Goal: Task Accomplishment & Management: Complete application form

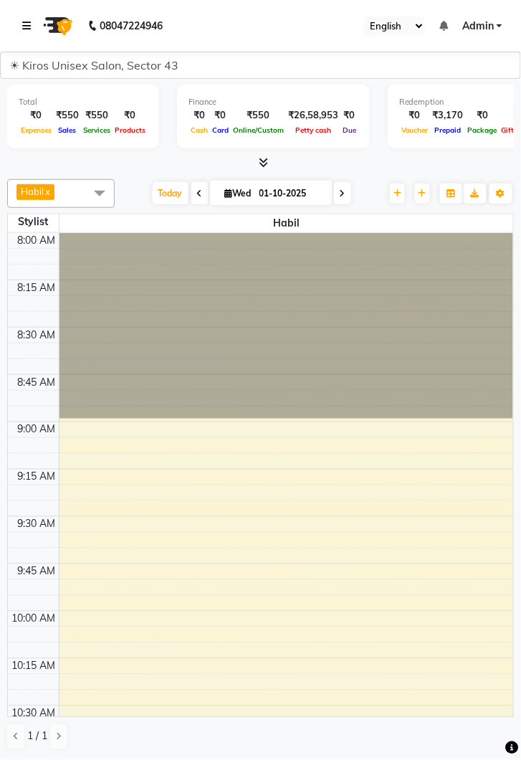
click at [32, 22] on link at bounding box center [29, 26] width 14 height 40
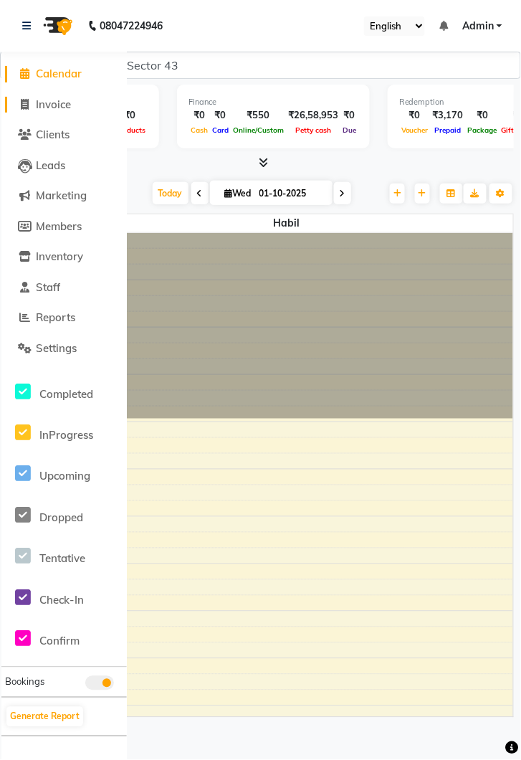
click at [64, 105] on span "Invoice" at bounding box center [53, 105] width 35 height 14
select select "service"
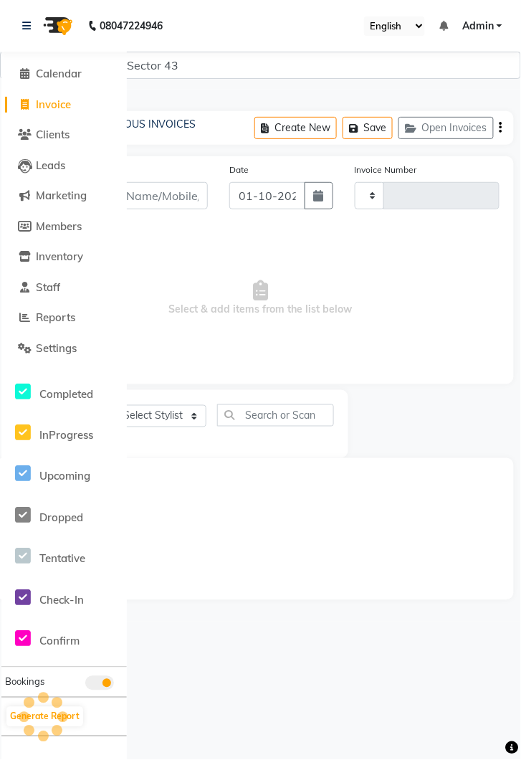
type input "4245"
click at [28, 32] on link at bounding box center [29, 26] width 14 height 40
select select "5694"
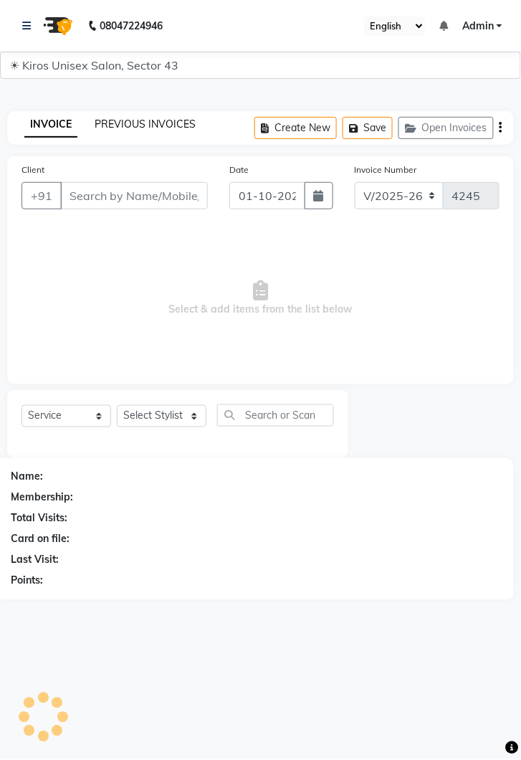
click at [148, 123] on link "PREVIOUS INVOICES" at bounding box center [145, 124] width 101 height 13
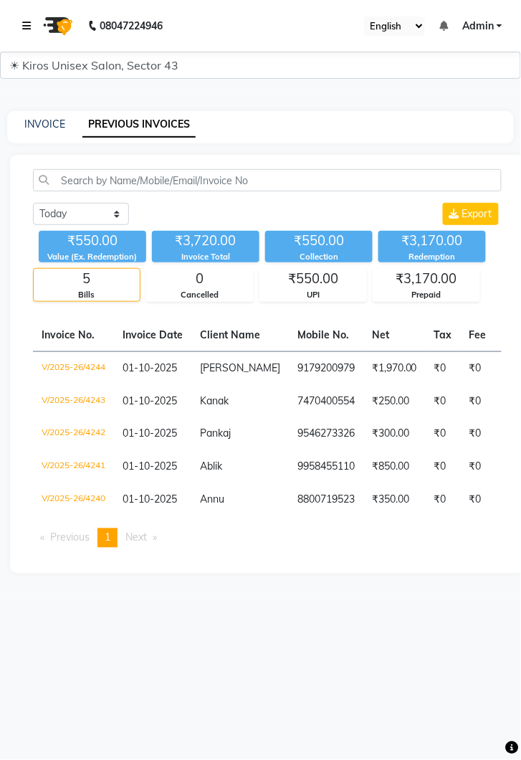
click at [27, 32] on link at bounding box center [29, 26] width 14 height 40
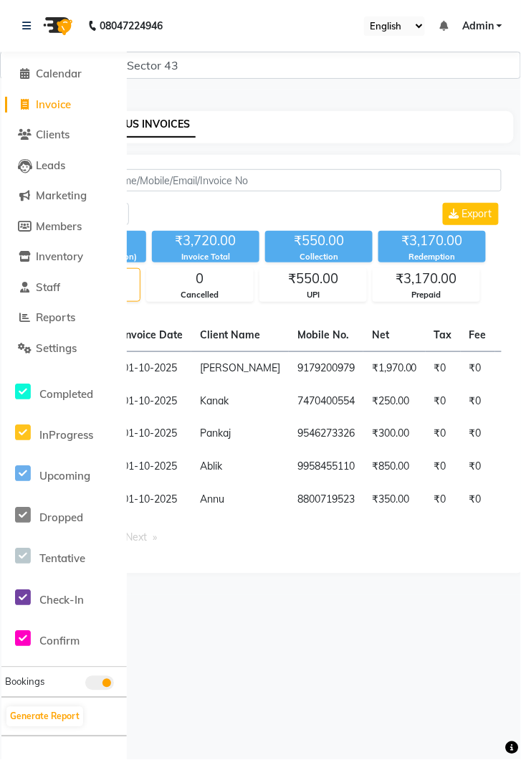
click at [62, 110] on span "Invoice" at bounding box center [53, 105] width 35 height 14
select select "service"
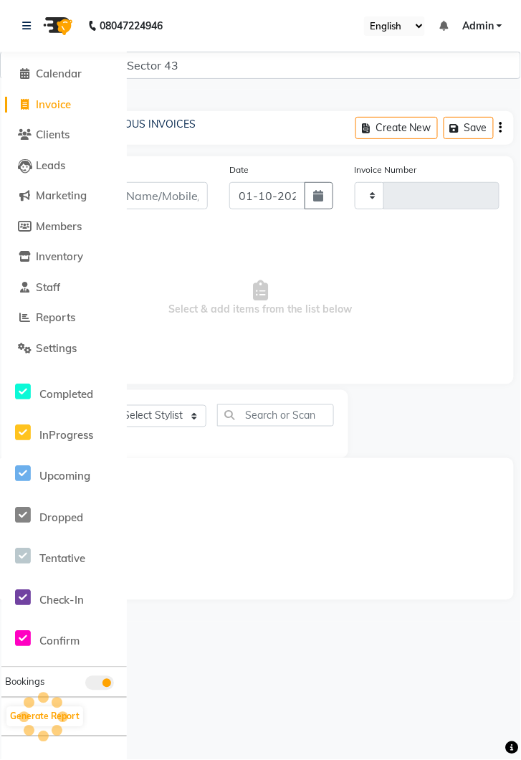
type input "4245"
select select "5694"
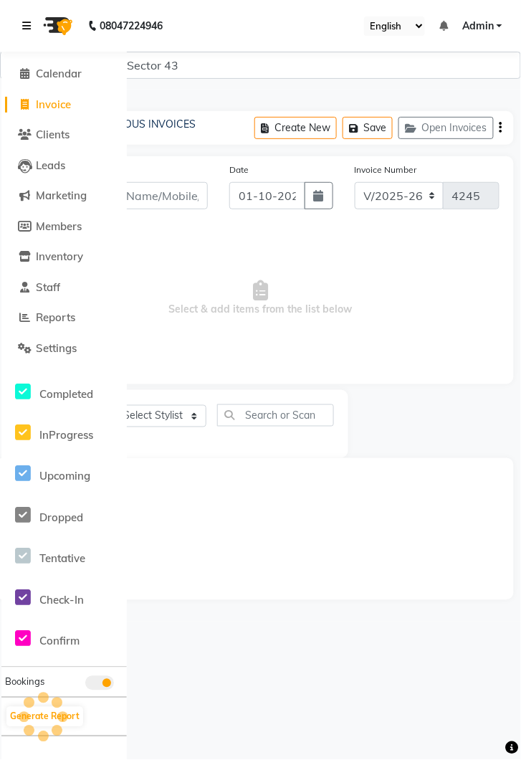
click at [33, 22] on link at bounding box center [29, 26] width 14 height 40
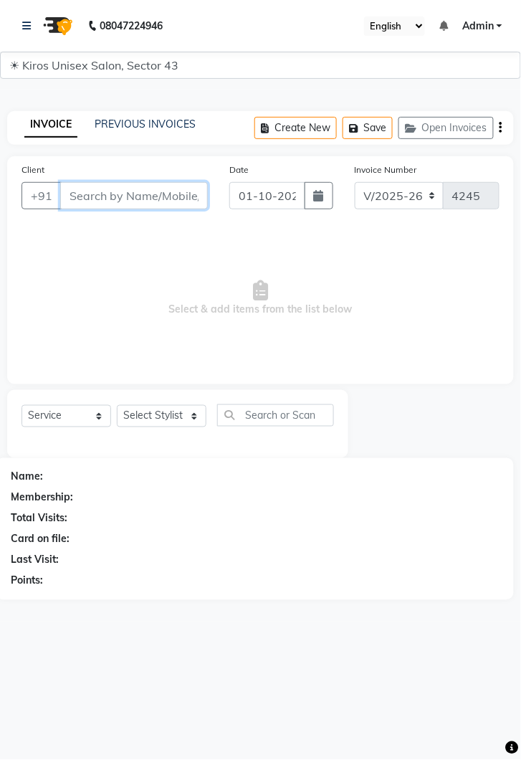
click at [152, 193] on input "Client" at bounding box center [134, 195] width 148 height 27
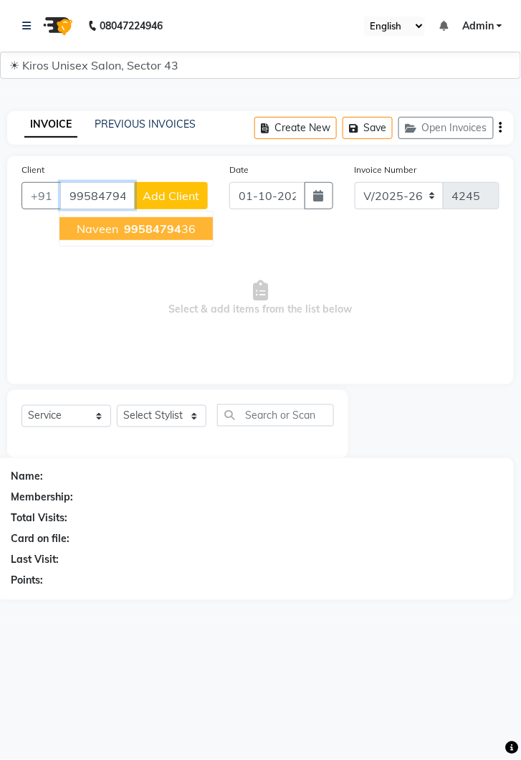
click at [189, 226] on ngb-highlight "99584794 36" at bounding box center [158, 229] width 75 height 14
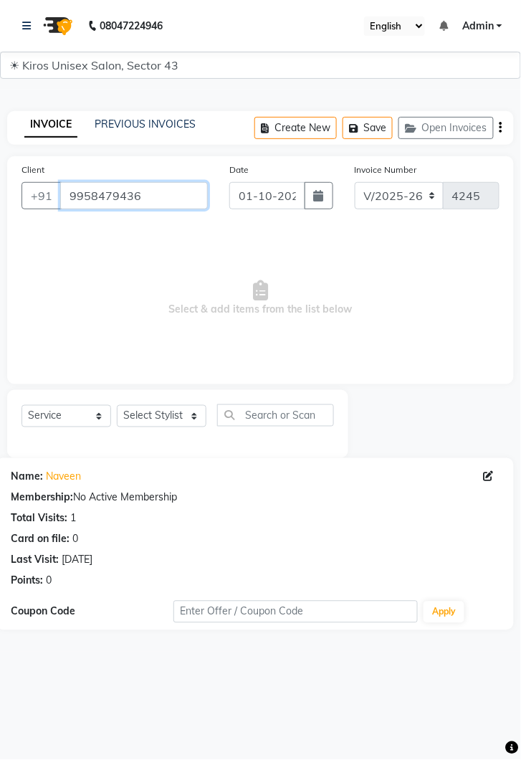
click at [174, 199] on input "9958479436" at bounding box center [134, 195] width 148 height 27
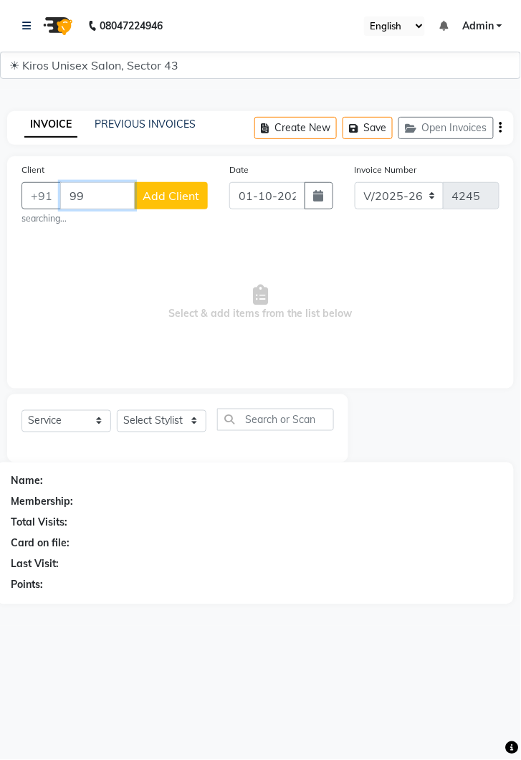
type input "9"
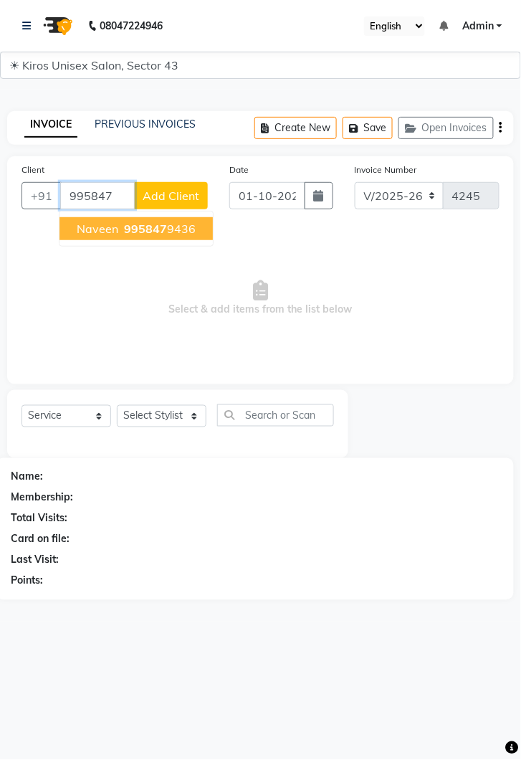
click at [161, 235] on button "Naveen 995847 9436" at bounding box center [136, 228] width 153 height 23
type input "9958479436"
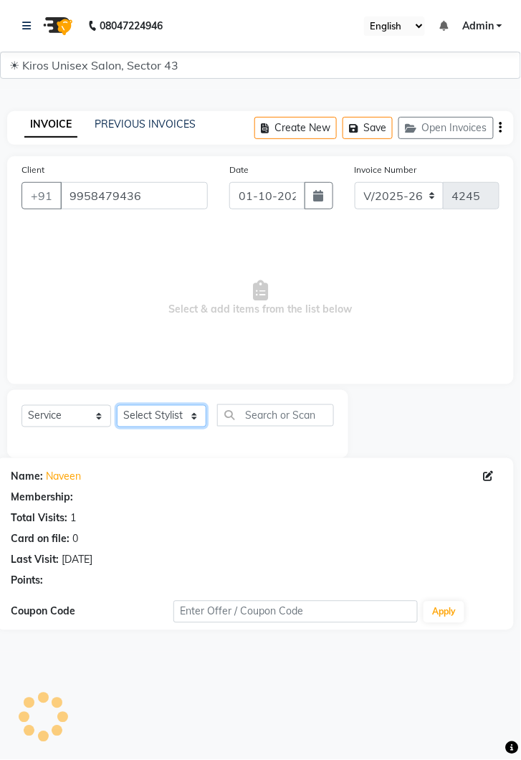
click at [204, 411] on select "Select Stylist [PERSON_NAME] [PERSON_NAME] Jeet Lalit Lamu [PERSON_NAME] [PERSO…" at bounding box center [162, 416] width 90 height 22
select select "67564"
click at [117, 405] on select "Select Stylist [PERSON_NAME] [PERSON_NAME] Jeet Lalit Lamu [PERSON_NAME] [PERSO…" at bounding box center [162, 416] width 90 height 22
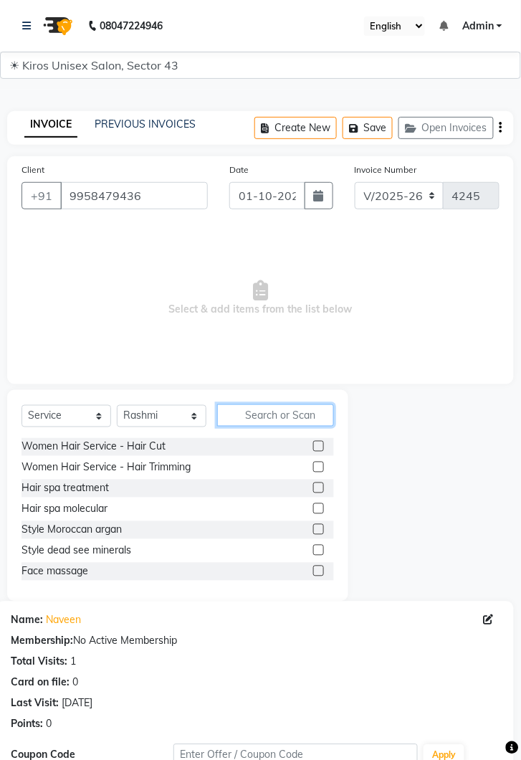
click at [257, 410] on input "text" at bounding box center [275, 416] width 117 height 22
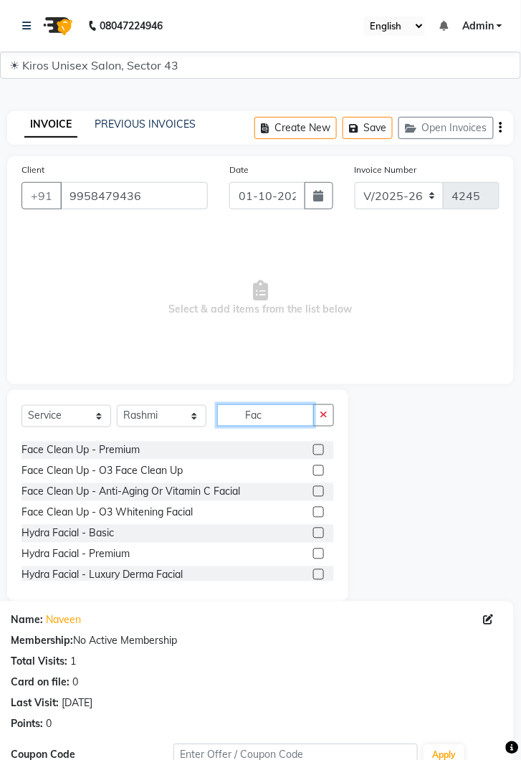
scroll to position [123, 0]
type input "Fac"
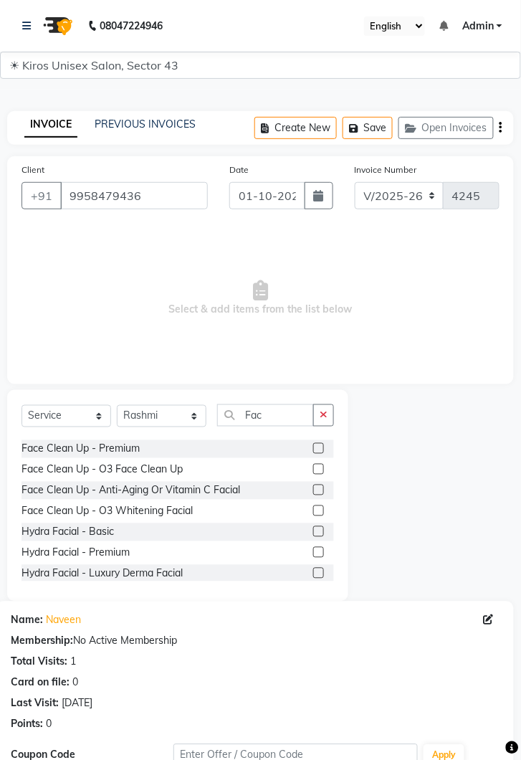
click at [318, 450] on label at bounding box center [318, 448] width 11 height 11
click at [318, 450] on input "checkbox" at bounding box center [317, 449] width 9 height 9
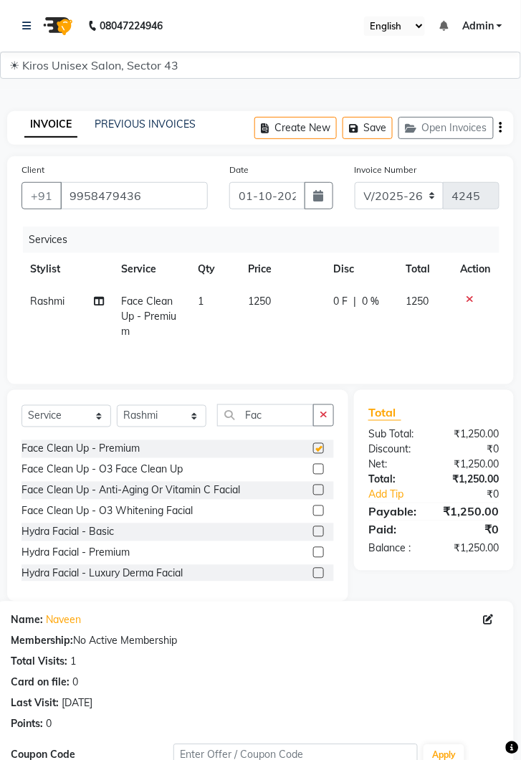
checkbox input "false"
click at [296, 306] on td "1250" at bounding box center [282, 316] width 85 height 62
select select "67564"
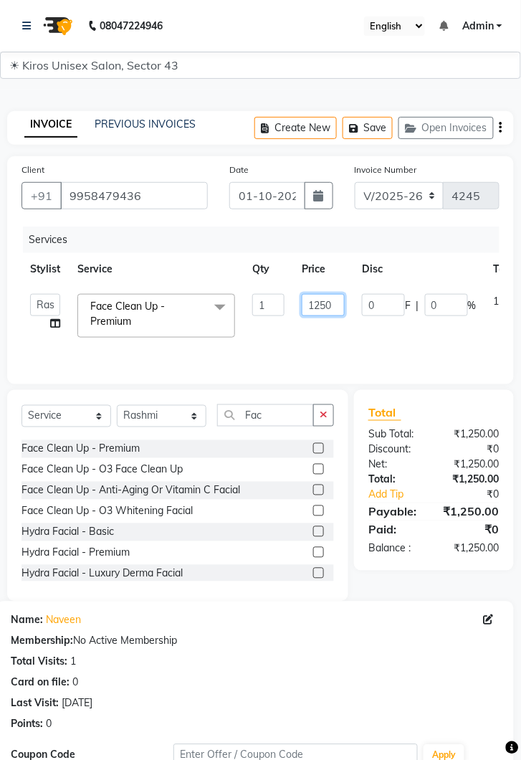
click at [332, 309] on input "1250" at bounding box center [323, 305] width 43 height 22
type input "1"
type input "2200"
click at [198, 412] on select "Select Stylist [PERSON_NAME] [PERSON_NAME] Jeet Lalit Lamu [PERSON_NAME] [PERSO…" at bounding box center [162, 416] width 90 height 22
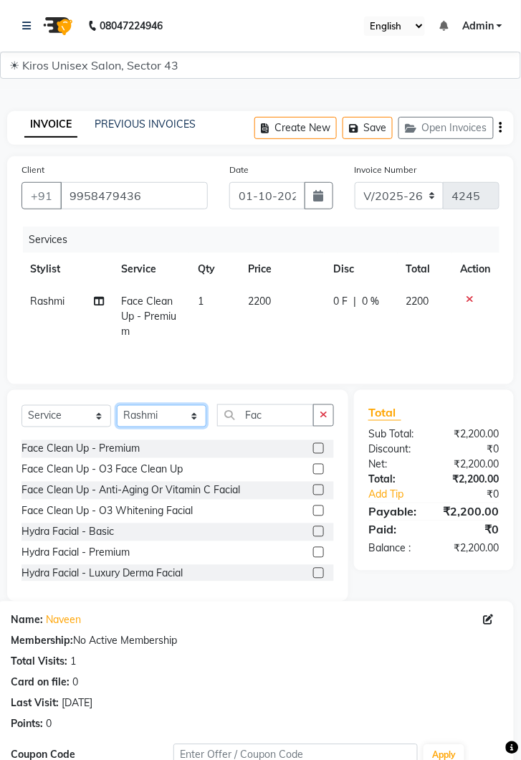
select select "39650"
click at [117, 405] on select "Select Stylist [PERSON_NAME] [PERSON_NAME] Jeet Lalit Lamu [PERSON_NAME] [PERSO…" at bounding box center [162, 416] width 90 height 22
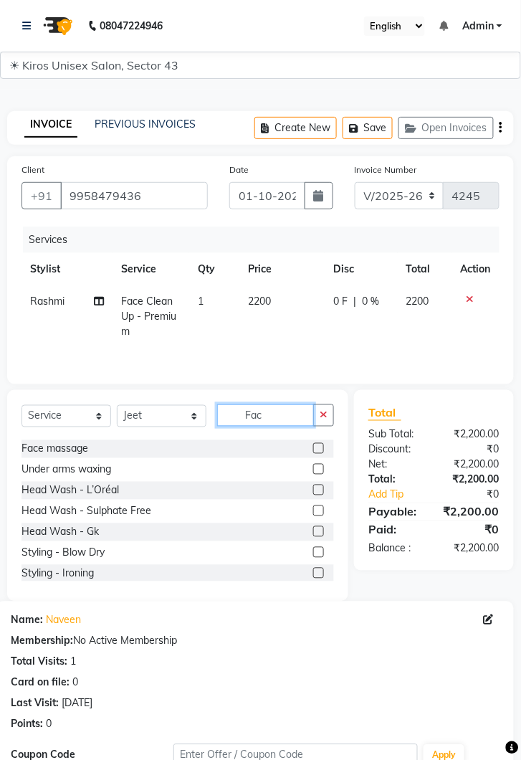
click at [283, 411] on input "Fac" at bounding box center [265, 416] width 97 height 22
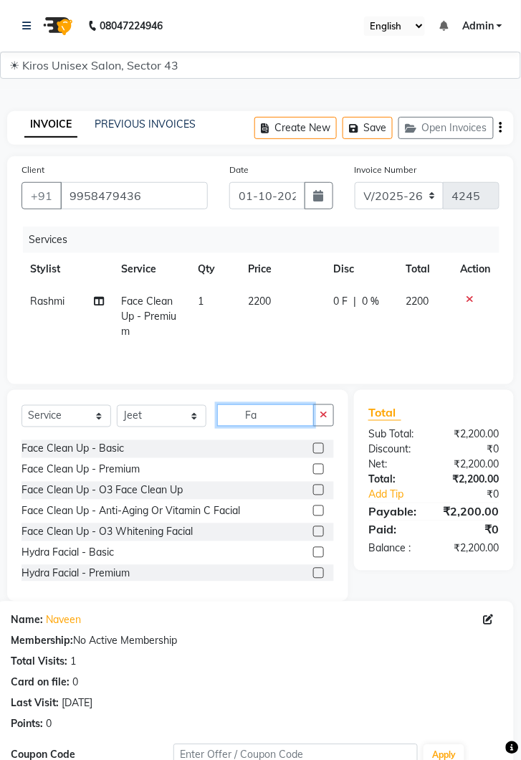
scroll to position [0, 0]
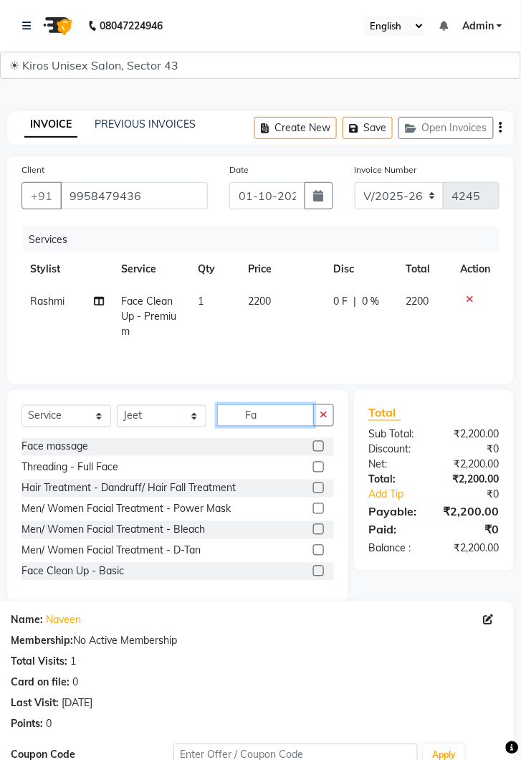
type input "F"
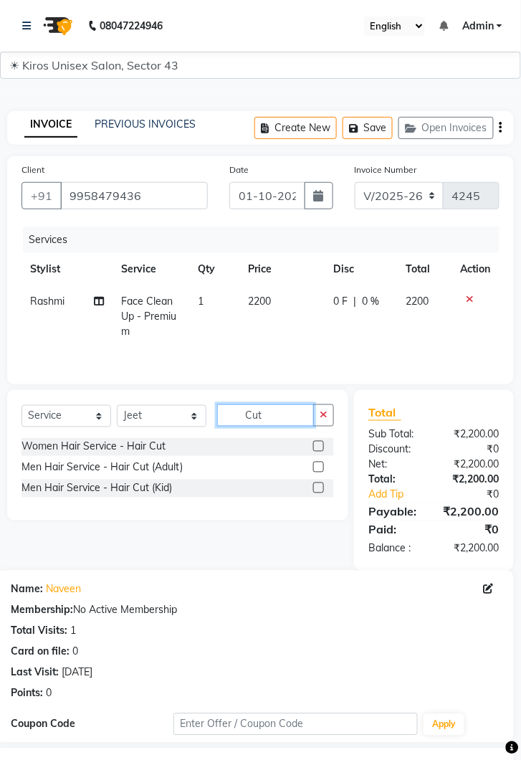
type input "Cut"
click at [316, 465] on label at bounding box center [318, 467] width 11 height 11
click at [316, 465] on input "checkbox" at bounding box center [317, 467] width 9 height 9
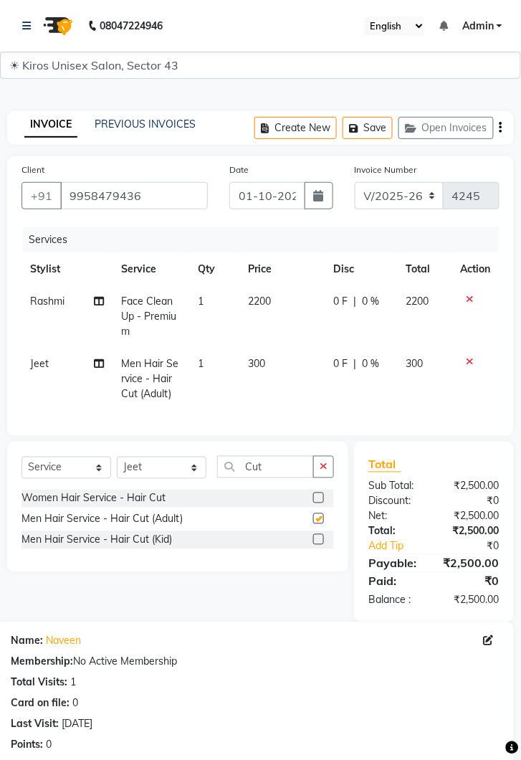
checkbox input "false"
click at [193, 466] on select "Select Stylist [PERSON_NAME] [PERSON_NAME] Jeet Lalit Lamu [PERSON_NAME] [PERSO…" at bounding box center [162, 468] width 90 height 22
click at [117, 457] on select "Select Stylist [PERSON_NAME] [PERSON_NAME] Jeet Lalit Lamu [PERSON_NAME] [PERSO…" at bounding box center [162, 468] width 90 height 22
click at [203, 463] on select "Select Stylist [PERSON_NAME] [PERSON_NAME] Jeet Lalit Lamu [PERSON_NAME] [PERSO…" at bounding box center [162, 468] width 90 height 22
select select "90704"
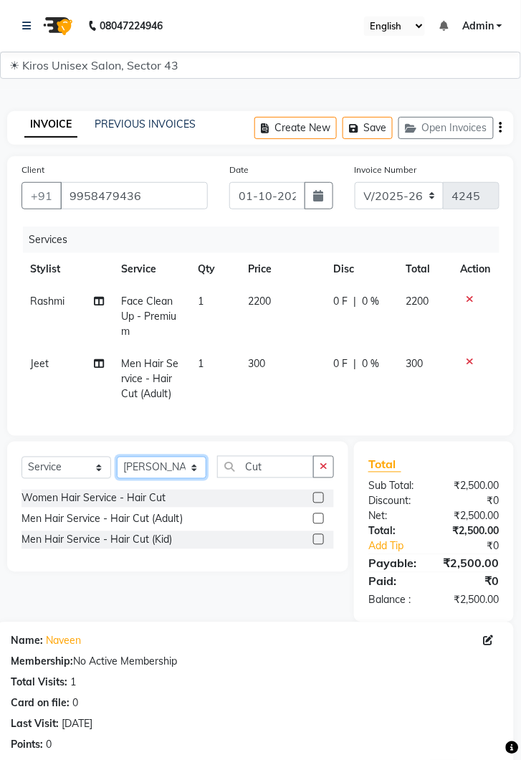
click at [117, 457] on select "Select Stylist [PERSON_NAME] [PERSON_NAME] Jeet Lalit Lamu [PERSON_NAME] [PERSO…" at bounding box center [162, 468] width 90 height 22
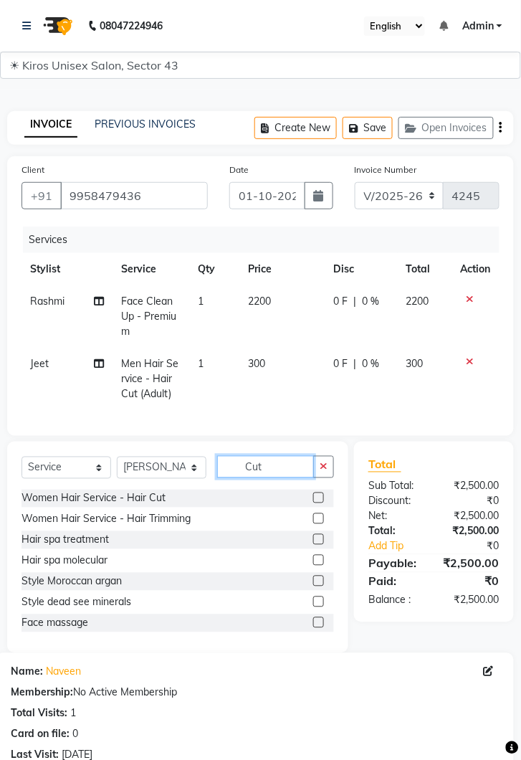
click at [279, 465] on input "Cut" at bounding box center [265, 467] width 97 height 22
type input "C"
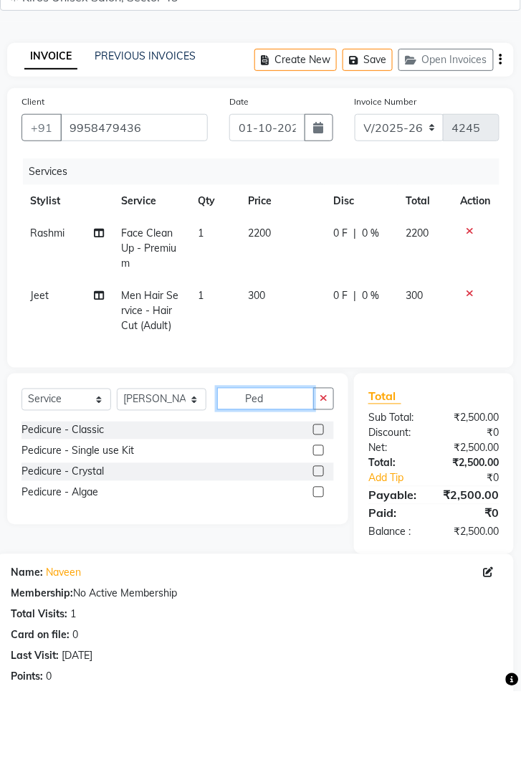
type input "Ped"
click at [318, 496] on label at bounding box center [318, 498] width 11 height 11
click at [318, 496] on input "checkbox" at bounding box center [317, 498] width 9 height 9
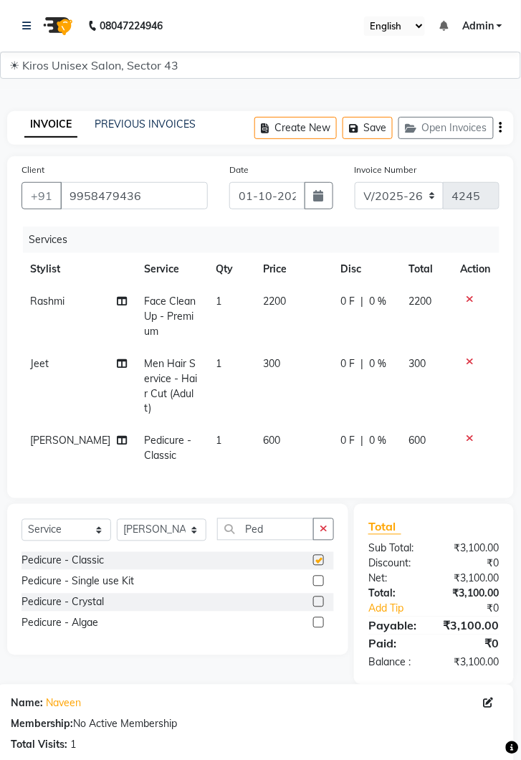
checkbox input "false"
click at [279, 427] on td "600" at bounding box center [293, 448] width 77 height 47
select select "90704"
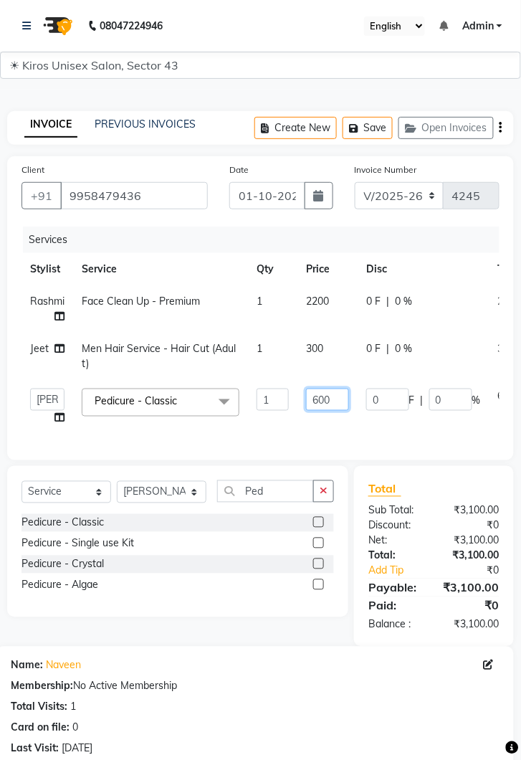
click at [339, 395] on input "600" at bounding box center [327, 400] width 43 height 22
type input "6"
type input "500"
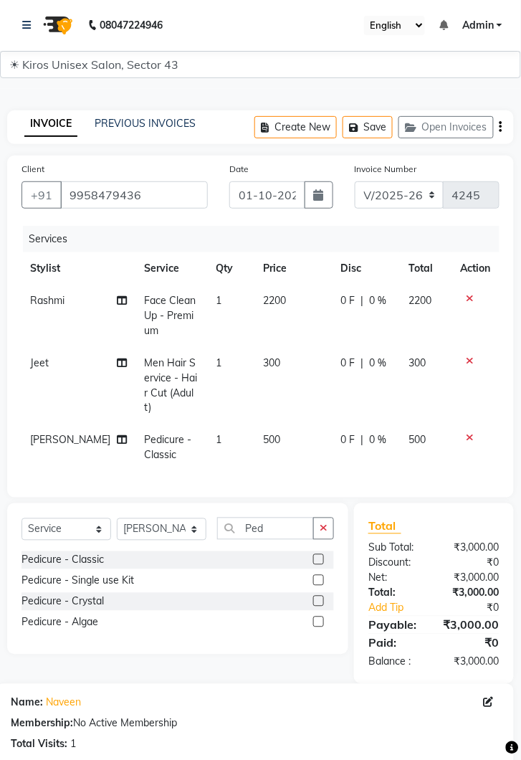
scroll to position [237, 0]
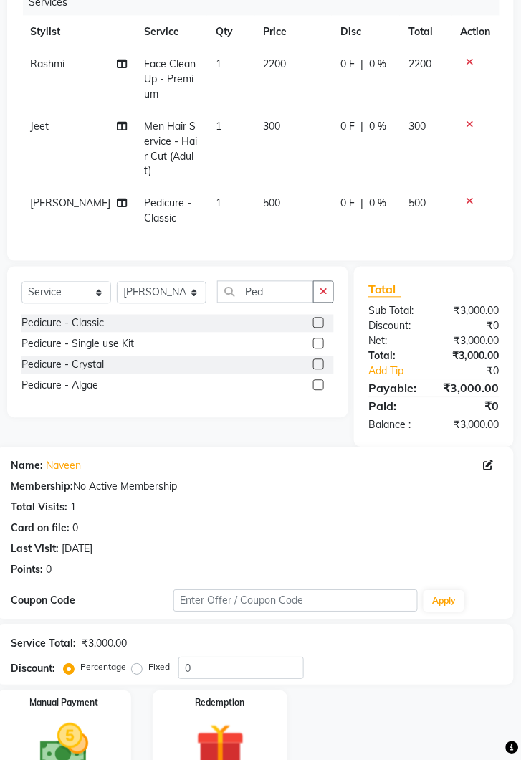
click at [89, 729] on img at bounding box center [64, 747] width 80 height 57
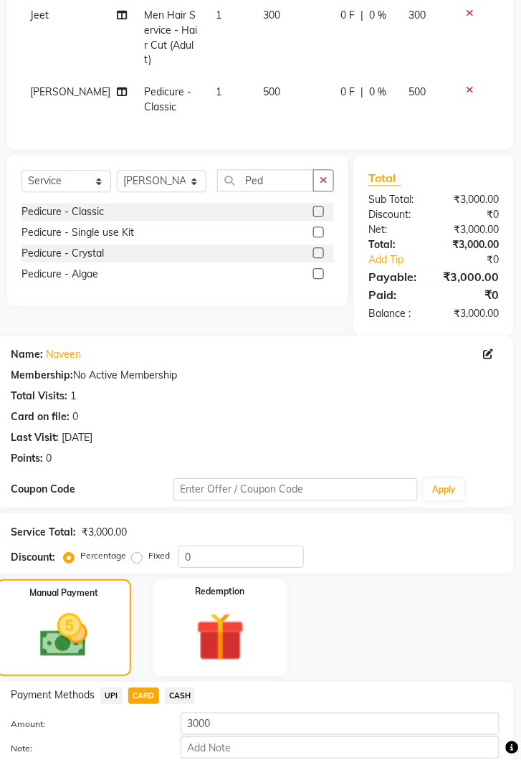
click at [349, 760] on button "Add Payment" at bounding box center [340, 773] width 319 height 22
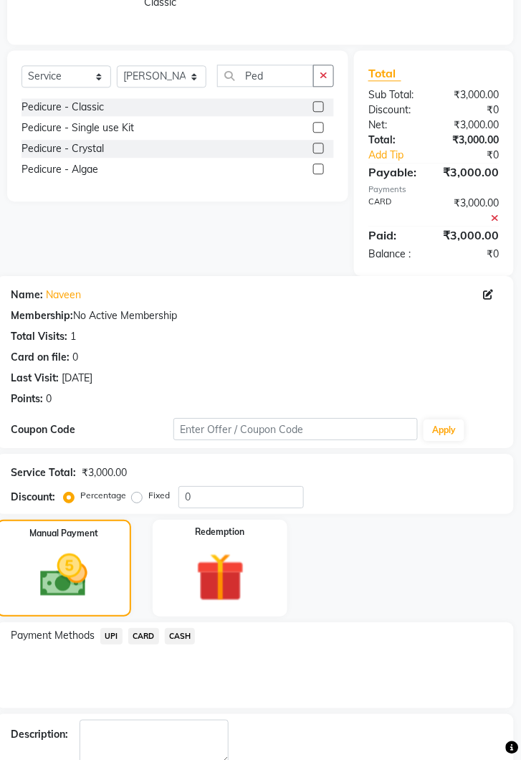
scroll to position [454, 0]
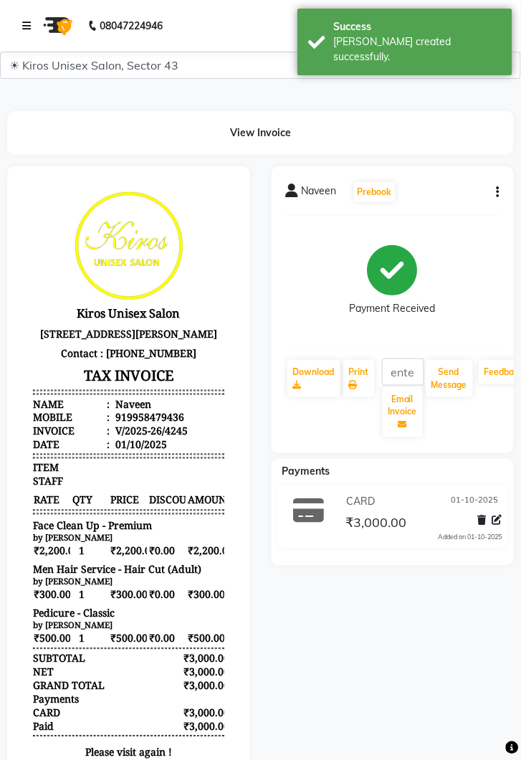
click at [24, 24] on icon at bounding box center [26, 26] width 9 height 10
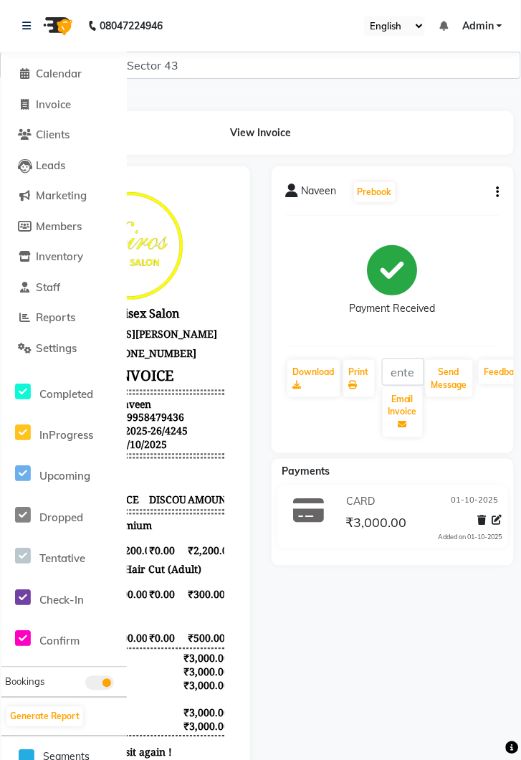
click at [15, 27] on nav "08047224946 Select Location × Kiros Unisex Salon, Sector 43 English ENGLISH Esp…" at bounding box center [260, 26] width 521 height 52
click at [22, 25] on icon at bounding box center [26, 26] width 9 height 10
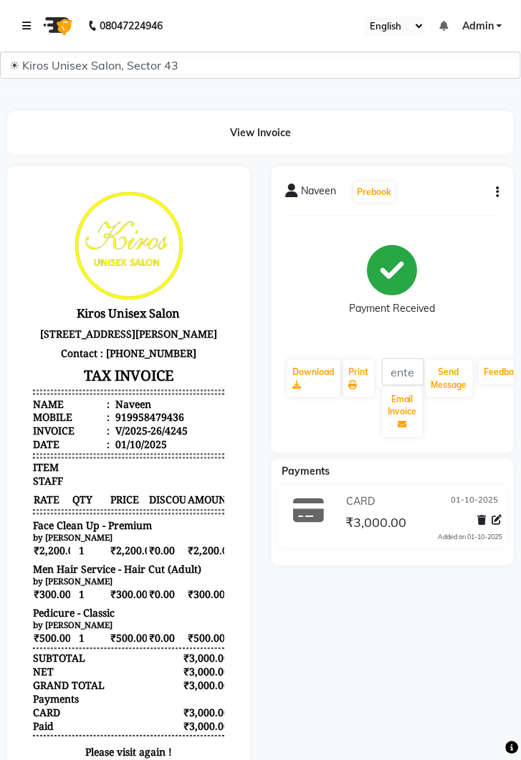
click at [22, 32] on link at bounding box center [29, 26] width 14 height 40
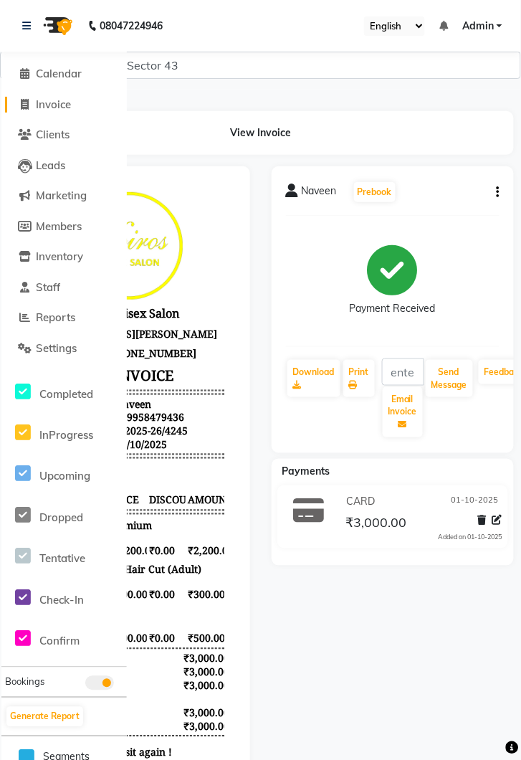
click at [47, 110] on link "Invoice" at bounding box center [64, 105] width 118 height 16
select select "service"
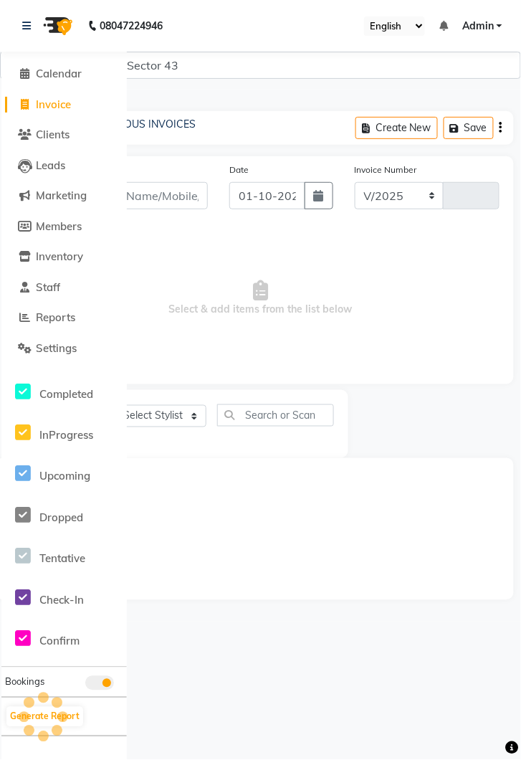
select select "5694"
type input "4246"
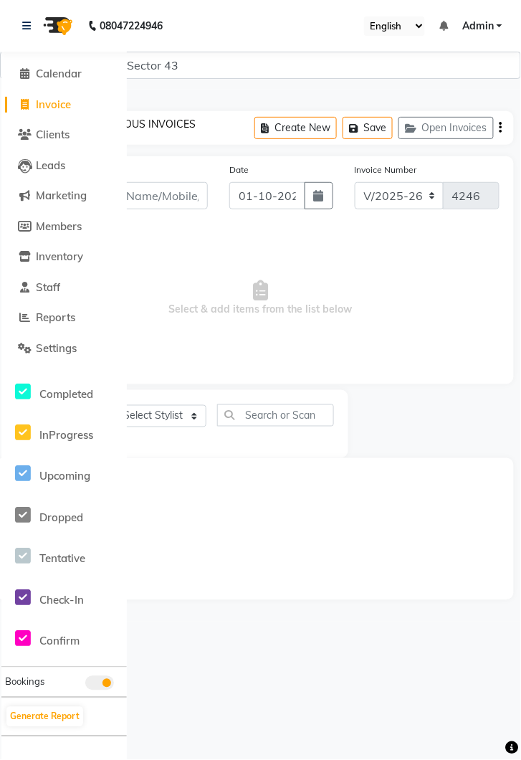
click at [166, 122] on link "PREVIOUS INVOICES" at bounding box center [145, 124] width 101 height 13
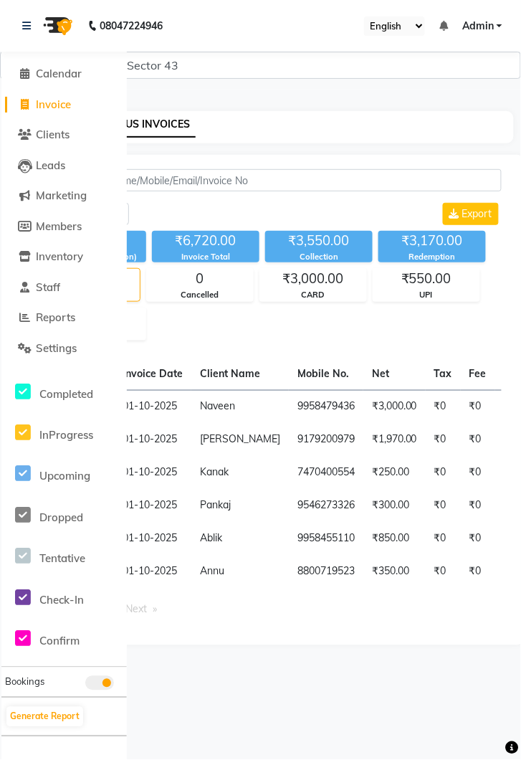
click at [36, 758] on aside "Calendar Invoice Clients Leads Marketing Members Inventory Staff Reports Settin…" at bounding box center [64, 380] width 126 height 760
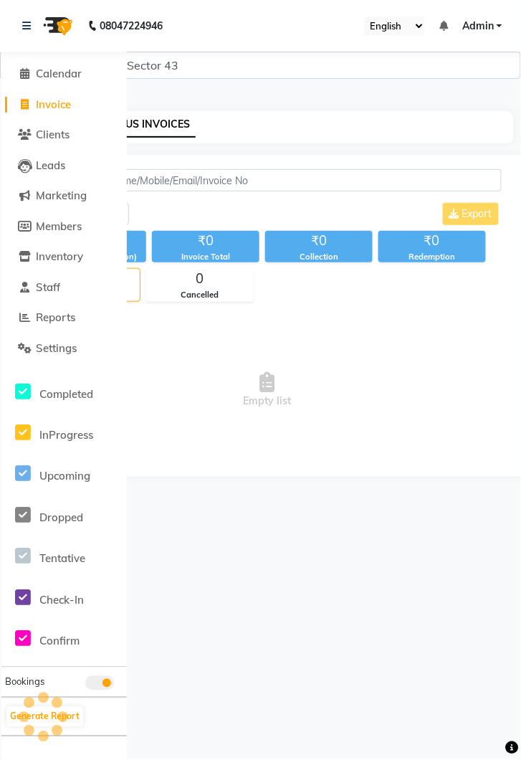
select select "service"
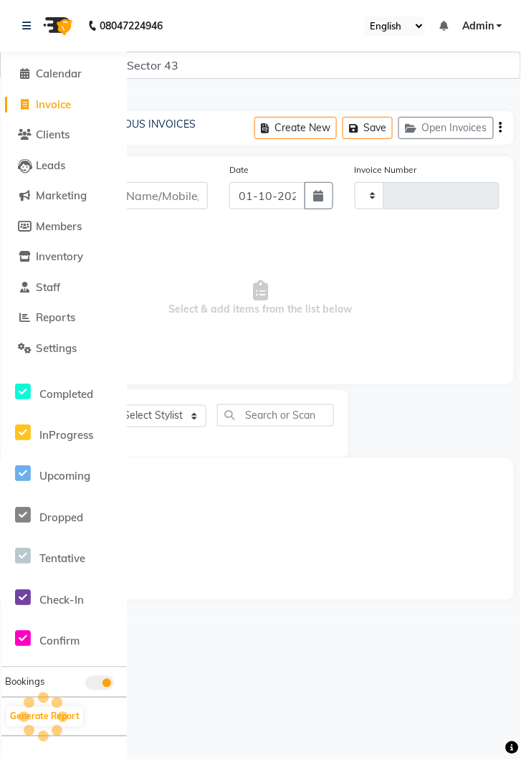
type input "4246"
select select "5694"
